Goal: Information Seeking & Learning: Get advice/opinions

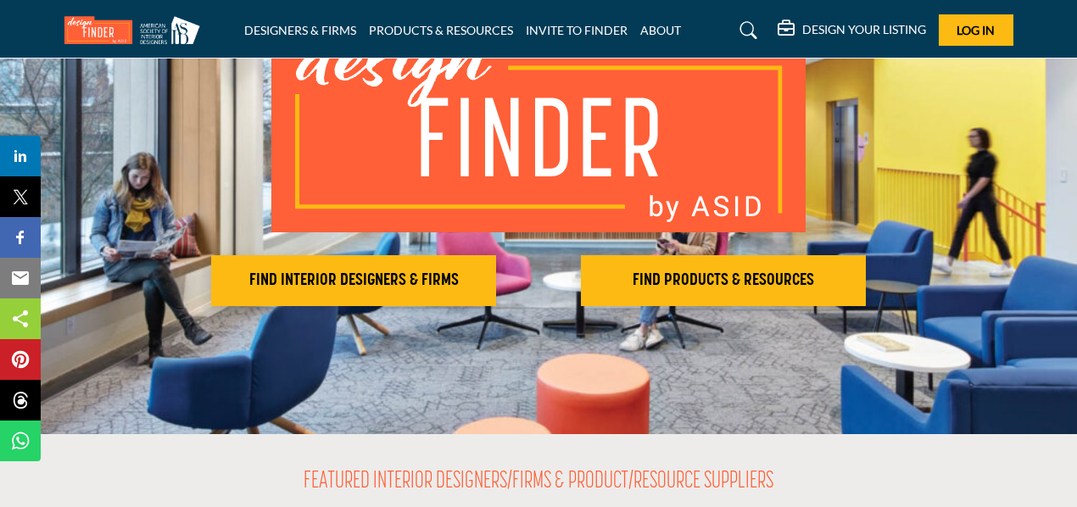
click at [399, 272] on h2 "FIND INTERIOR DESIGNERS & FIRMS" at bounding box center [353, 280] width 275 height 20
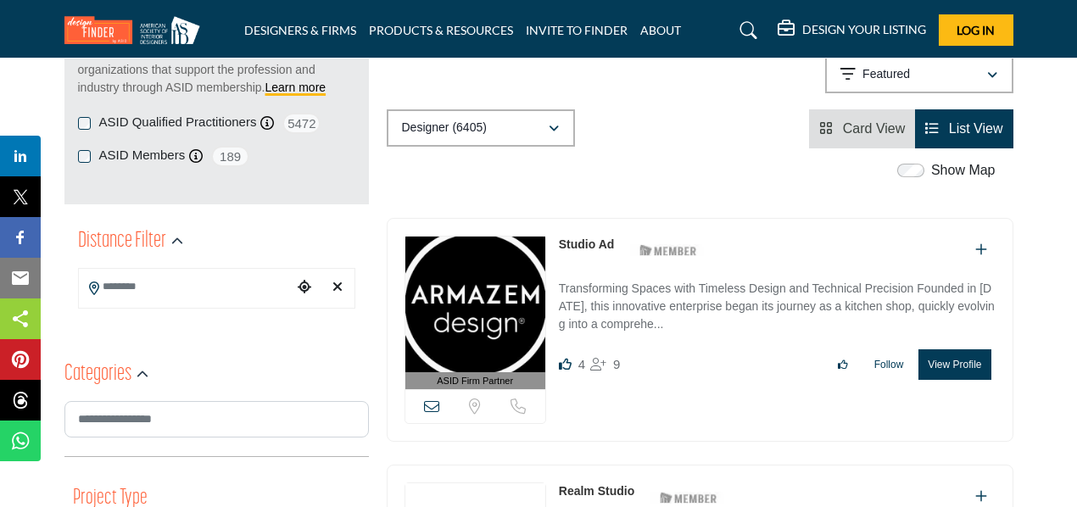
scroll to position [348, 0]
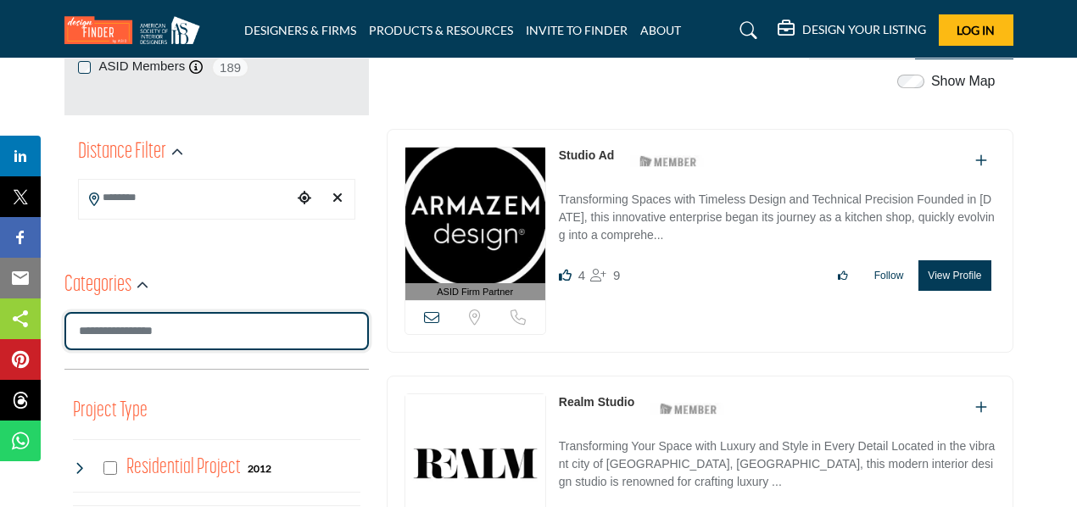
click at [178, 328] on input "Search Category" at bounding box center [216, 331] width 304 height 38
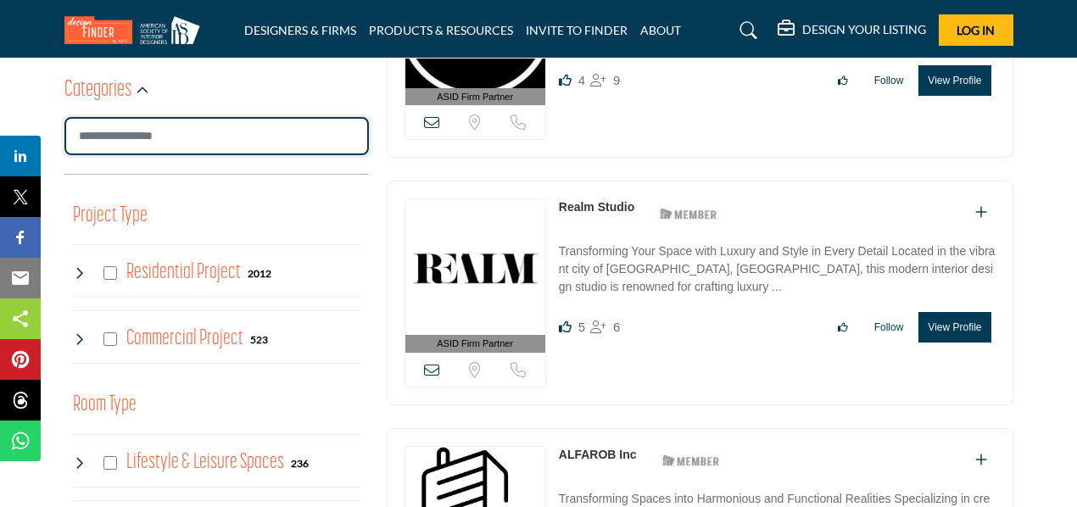
scroll to position [545, 0]
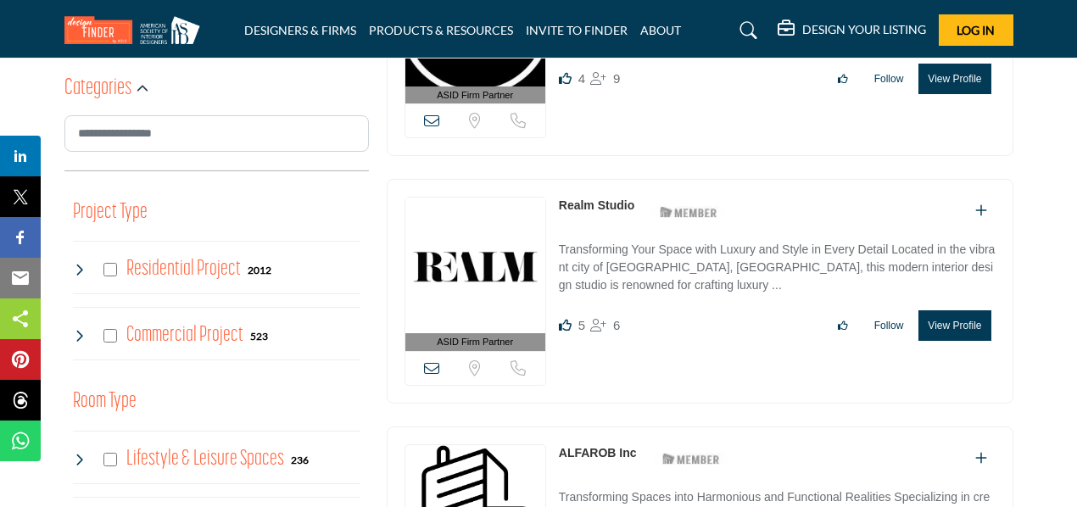
click at [110, 326] on div "Commercial Project 523" at bounding box center [171, 336] width 196 height 31
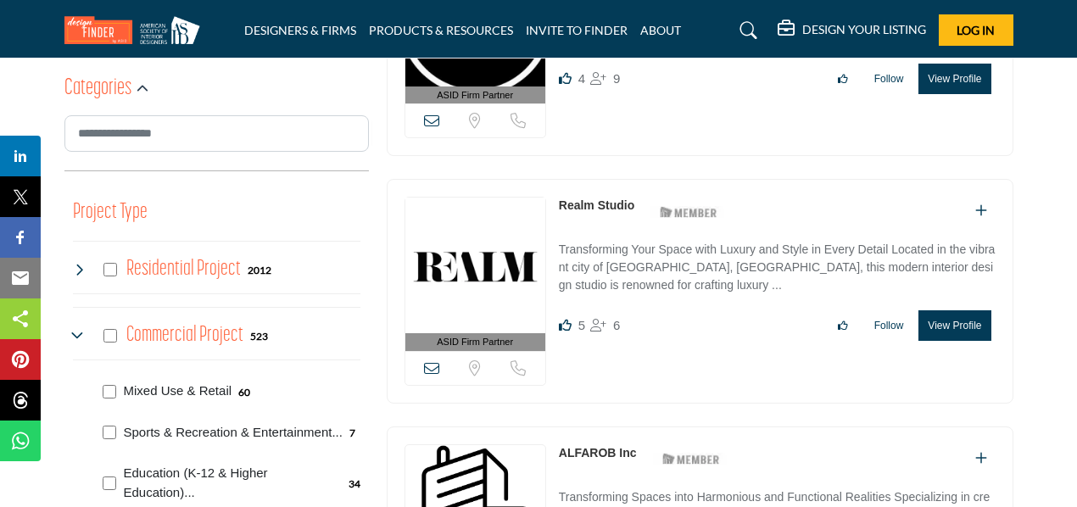
scroll to position [575, 0]
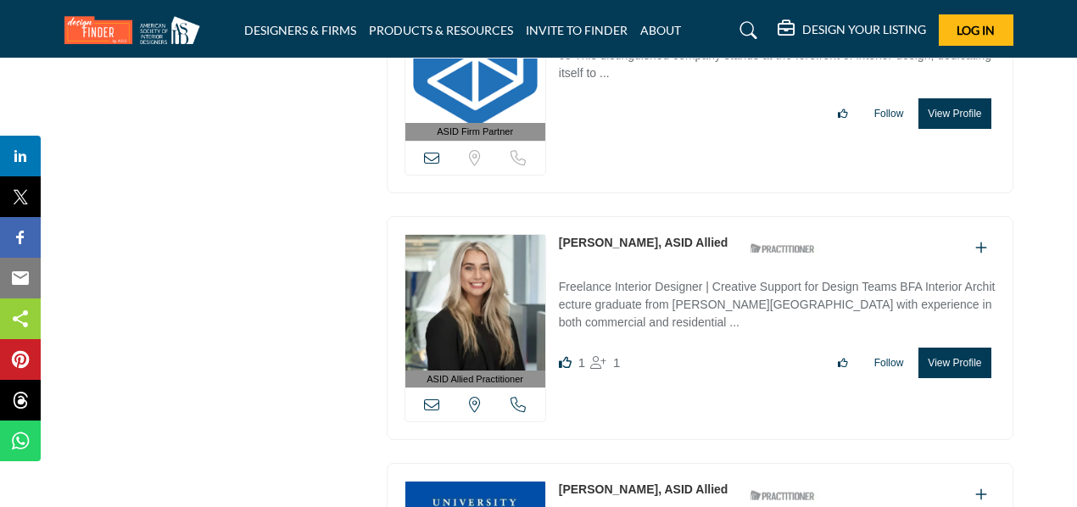
scroll to position [6023, 0]
click at [672, 237] on link "Jolene Jendrysik, ASID Allied" at bounding box center [644, 244] width 170 height 14
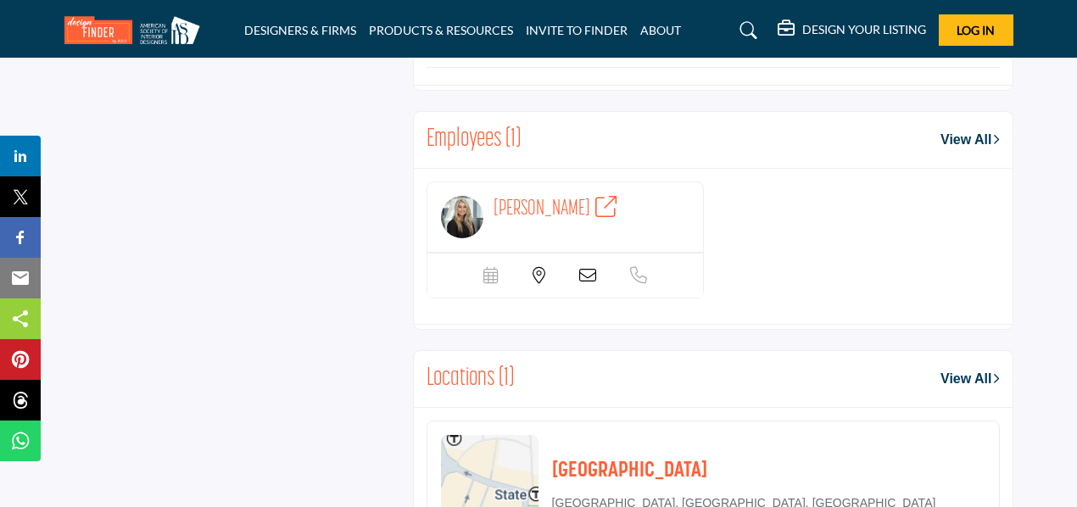
scroll to position [1327, 0]
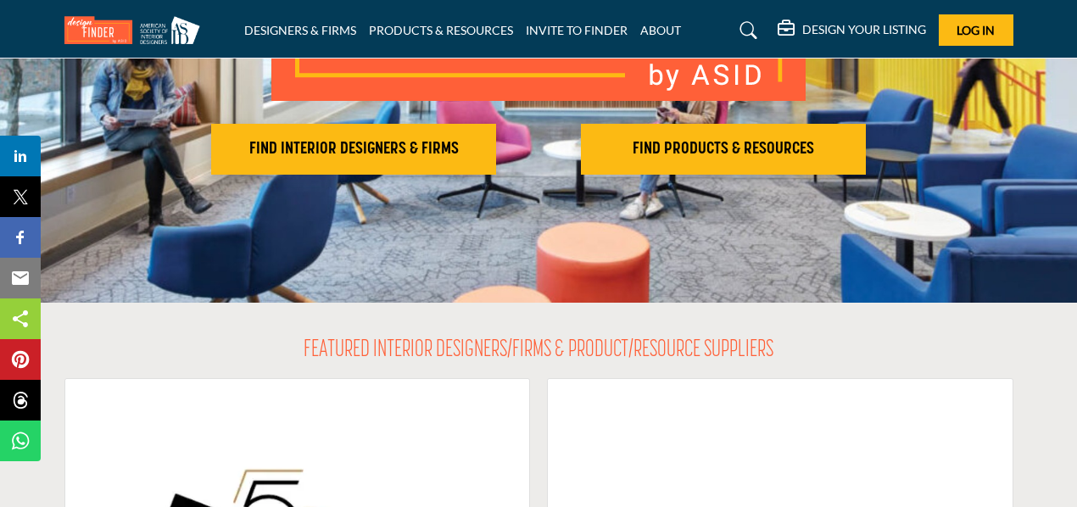
scroll to position [305, 0]
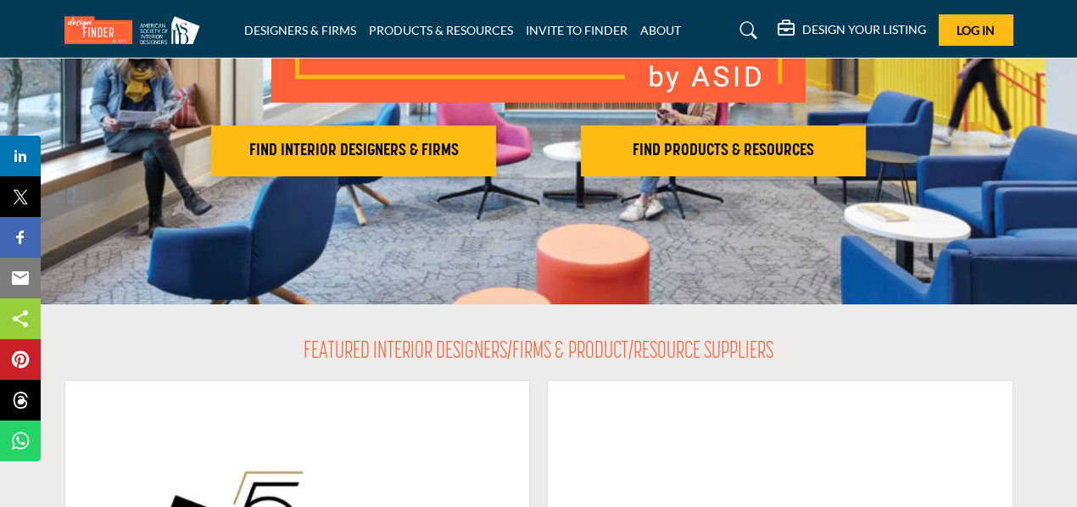
click at [446, 119] on div "FIND INTERIOR DESIGNERS & FIRMS FIND PRODUCTS & RESOURCES Find the products and…" at bounding box center [538, 29] width 949 height 294
click at [436, 143] on h2 "FIND INTERIOR DESIGNERS & FIRMS" at bounding box center [353, 151] width 275 height 20
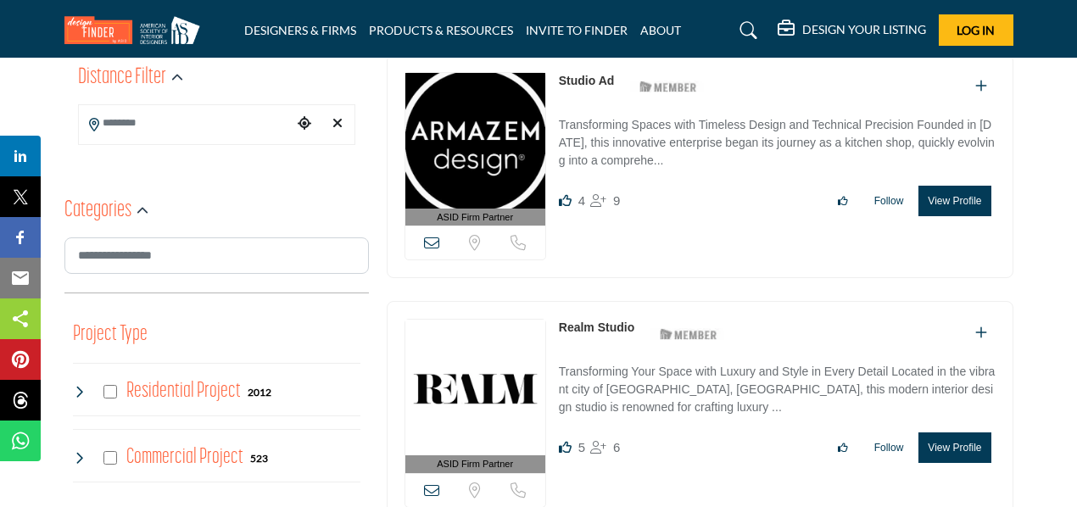
scroll to position [440, 0]
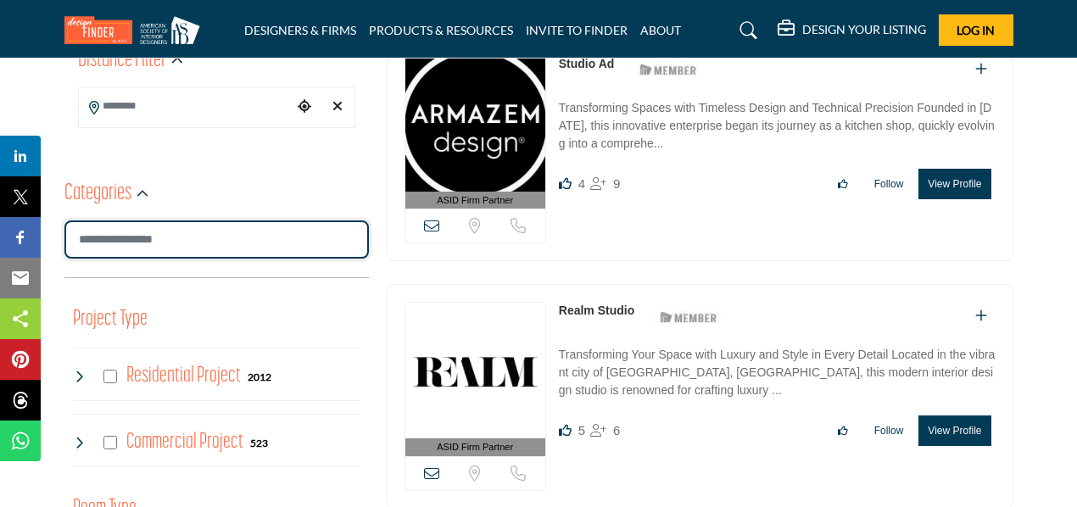
click at [159, 232] on input "Search Category" at bounding box center [216, 239] width 304 height 38
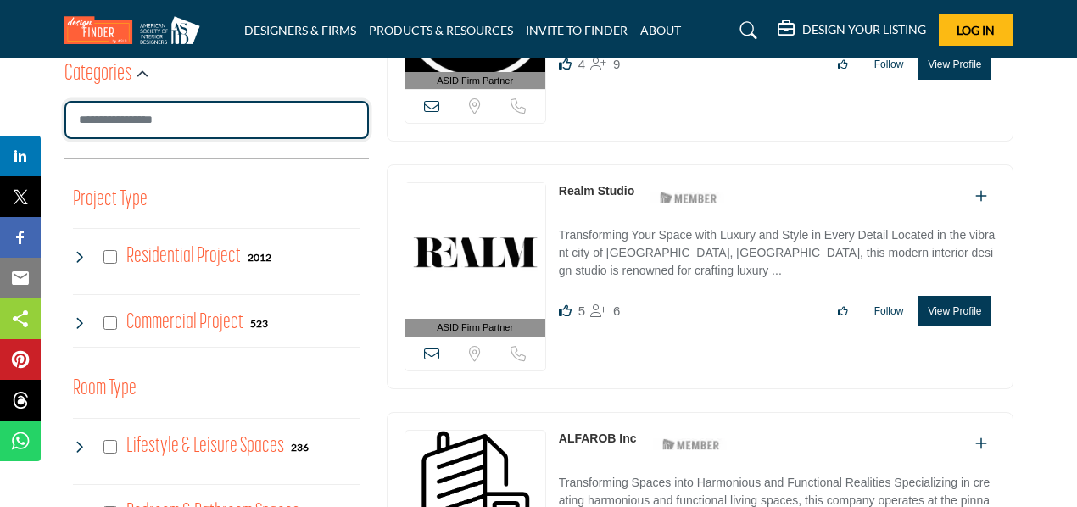
scroll to position [569, 0]
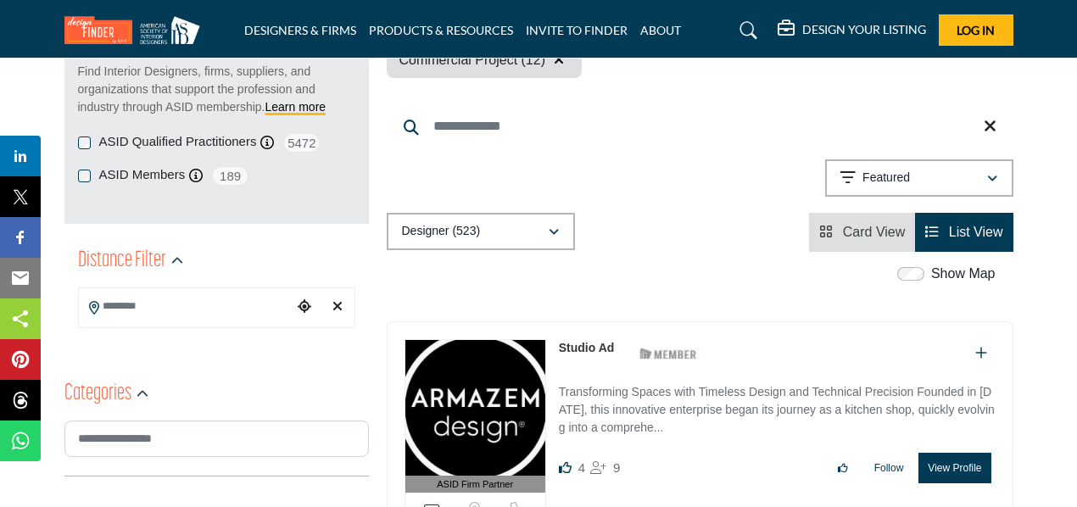
scroll to position [239, 0]
click at [526, 232] on div "Designer (523)" at bounding box center [475, 232] width 146 height 20
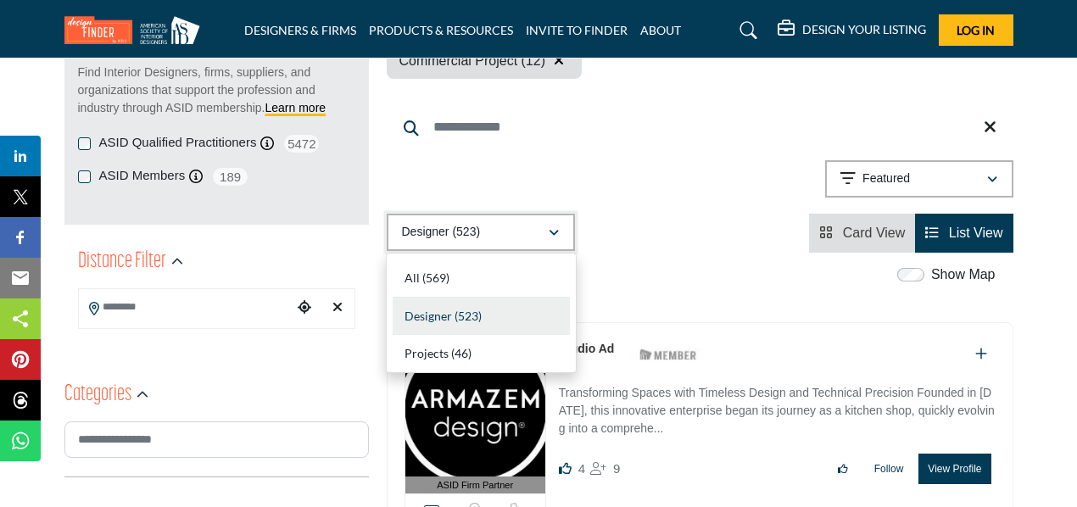
click at [521, 235] on div "Designer (523)" at bounding box center [475, 232] width 146 height 20
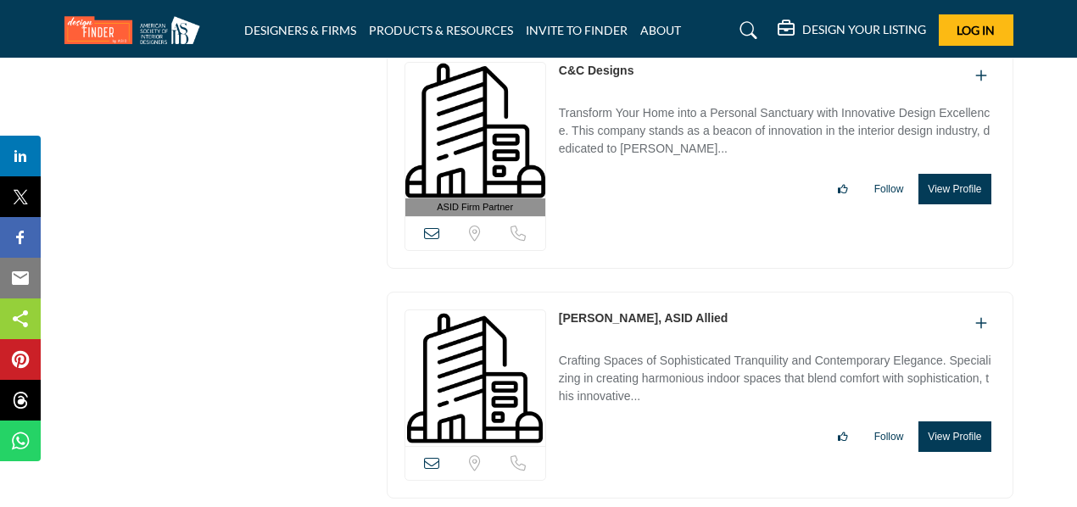
scroll to position [4199, 0]
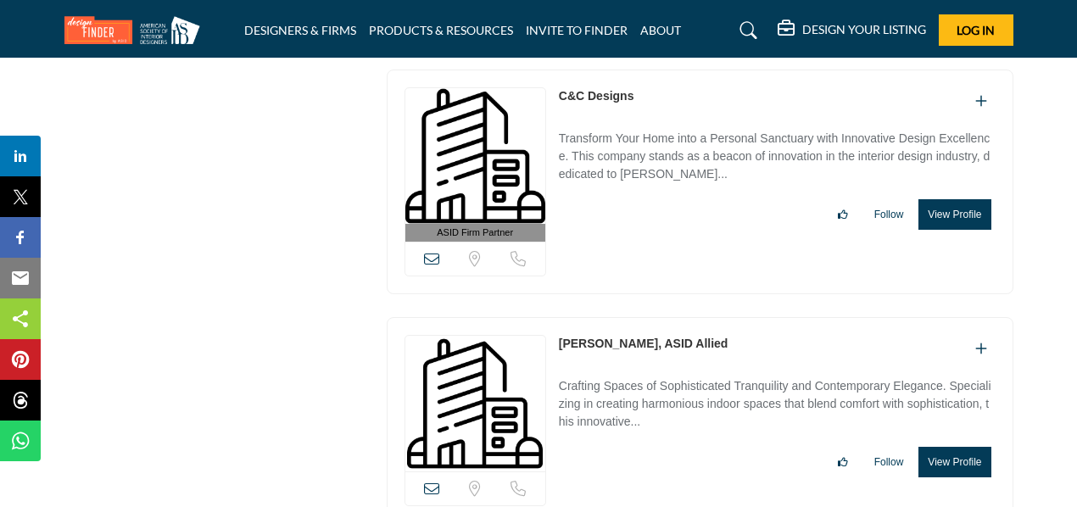
click at [675, 337] on link "[PERSON_NAME], ASID Allied" at bounding box center [644, 344] width 170 height 14
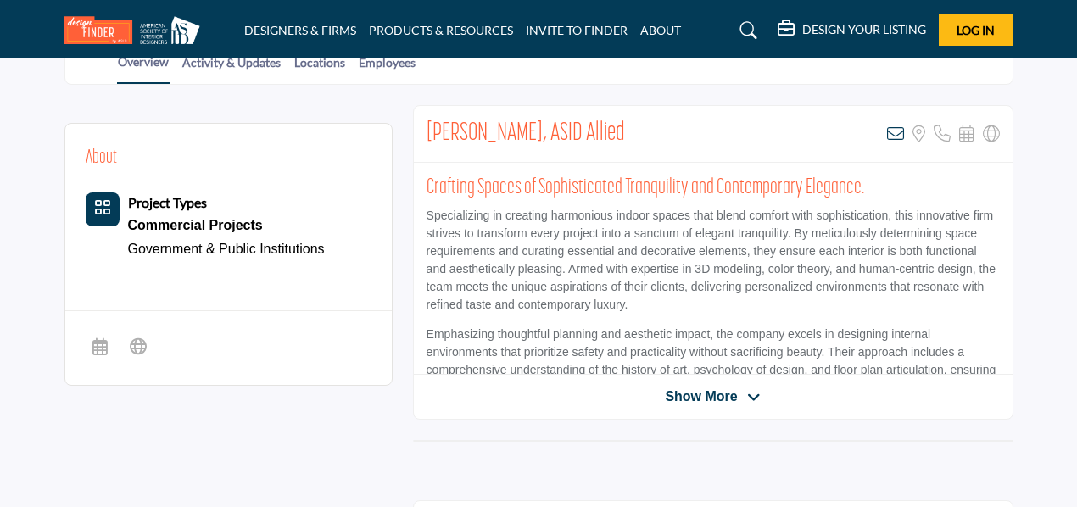
scroll to position [365, 0]
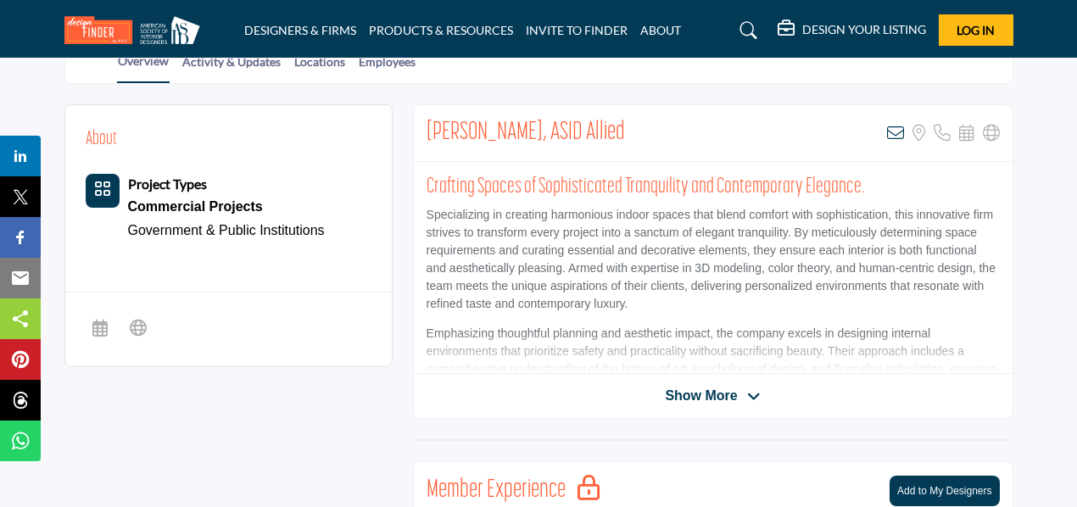
click at [743, 387] on span "Show More" at bounding box center [712, 396] width 95 height 20
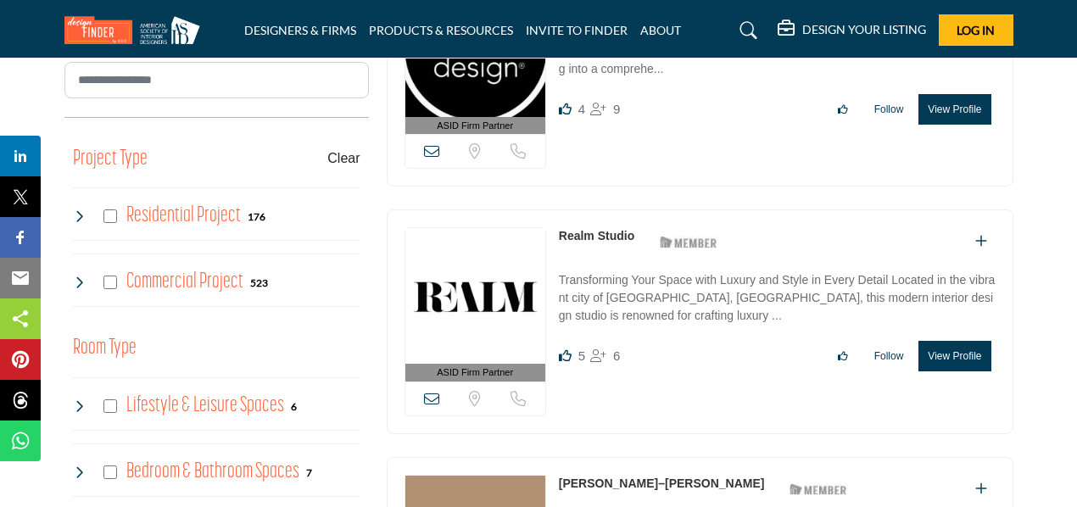
scroll to position [600, 0]
